Goal: Check status: Check status

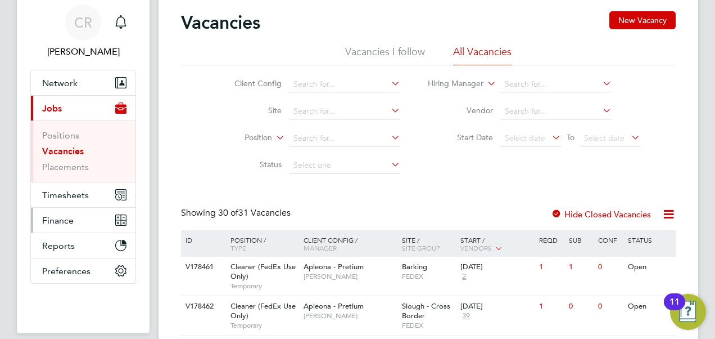
scroll to position [56, 0]
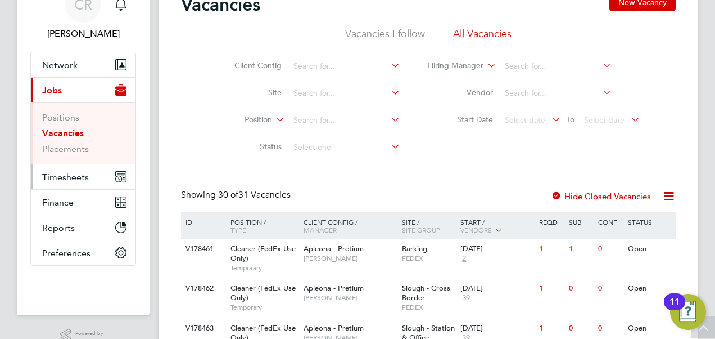
click at [65, 174] on span "Timesheets" at bounding box center [65, 177] width 47 height 11
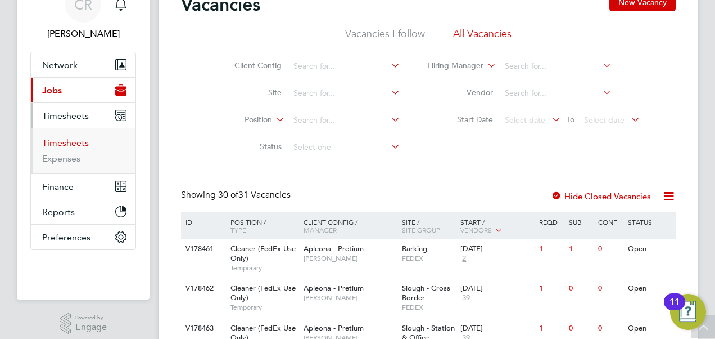
click at [66, 139] on link "Timesheets" at bounding box center [65, 142] width 47 height 11
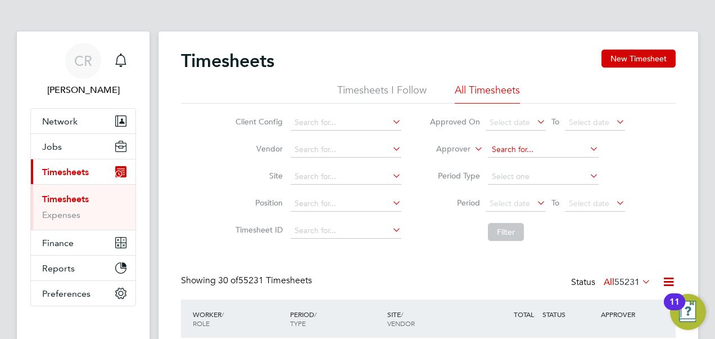
click at [522, 144] on input at bounding box center [543, 150] width 111 height 16
click at [533, 161] on li "[PERSON_NAME] cker" at bounding box center [543, 164] width 111 height 15
type input "[PERSON_NAME]"
click at [507, 226] on button "Filter" at bounding box center [506, 232] width 36 height 18
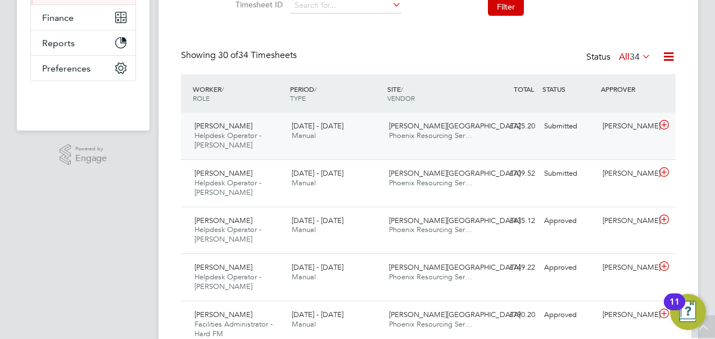
click at [503, 135] on div "£725.20 Submitted" at bounding box center [510, 126] width 58 height 19
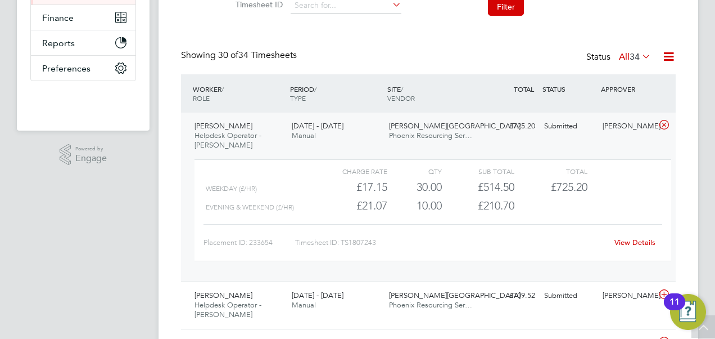
click at [642, 238] on link "View Details" at bounding box center [635, 242] width 41 height 10
